Goal: Transaction & Acquisition: Purchase product/service

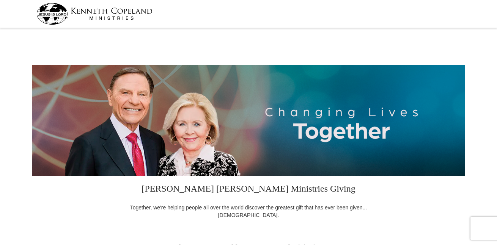
select select "[GEOGRAPHIC_DATA]"
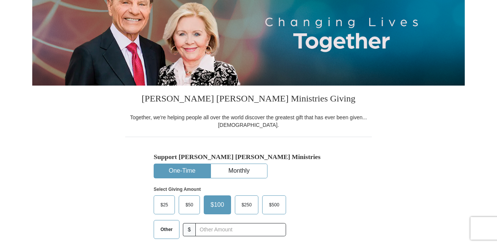
scroll to position [152, 0]
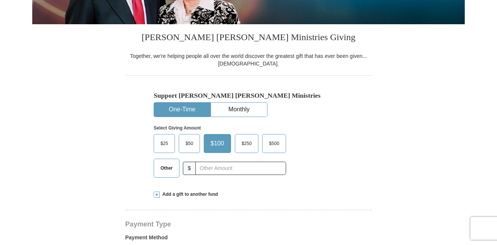
click at [165, 145] on span "$25" at bounding box center [164, 143] width 15 height 11
click at [0, 0] on input "$25" at bounding box center [0, 0] width 0 height 0
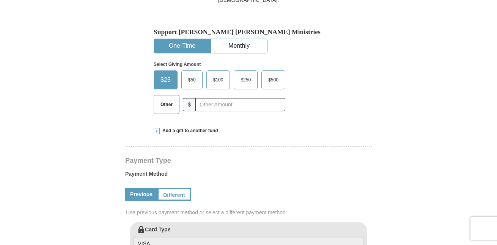
scroll to position [227, 0]
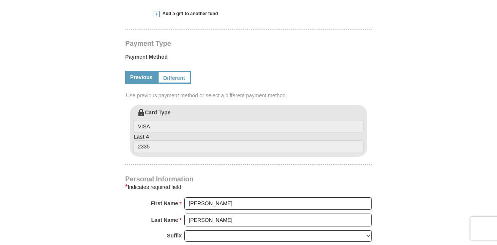
scroll to position [341, 0]
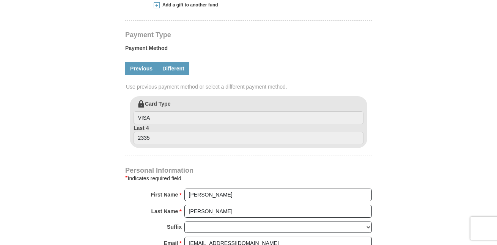
click at [170, 69] on link "Different" at bounding box center [173, 68] width 32 height 13
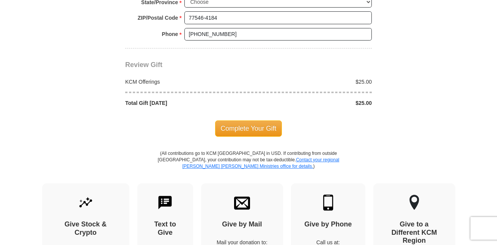
scroll to position [758, 0]
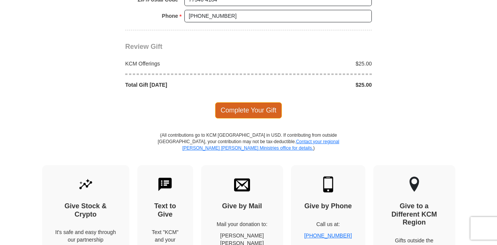
click at [238, 106] on span "Complete Your Gift" at bounding box center [248, 110] width 67 height 16
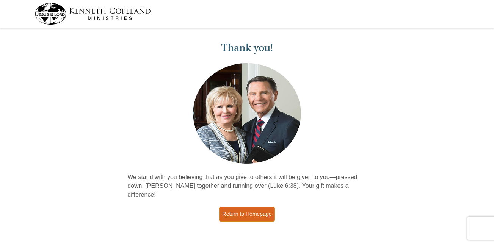
click at [248, 207] on link "Return to Homepage" at bounding box center [247, 214] width 56 height 15
